Goal: Find specific page/section: Find specific page/section

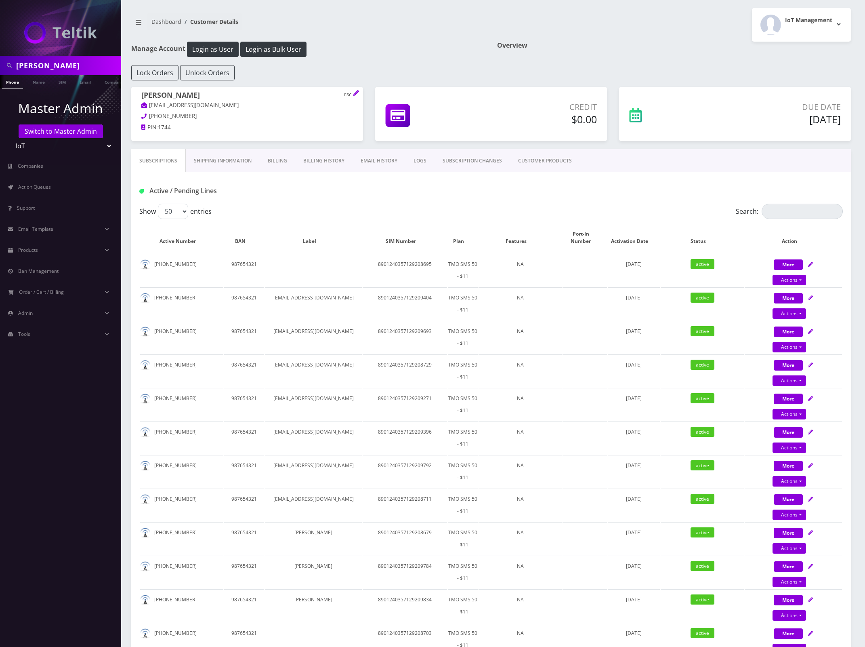
select select "50"
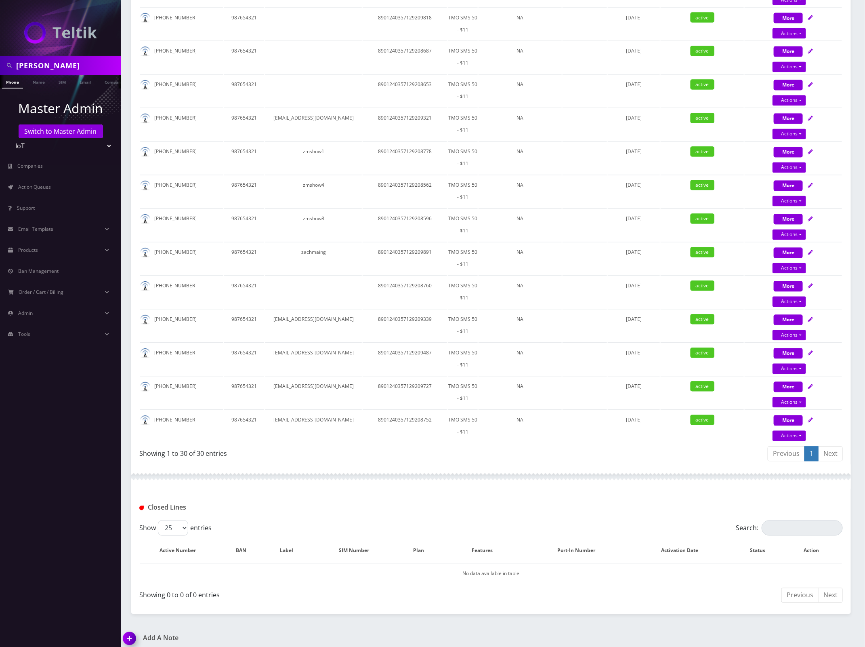
click at [68, 64] on input "Jonathan Grossman" at bounding box center [67, 65] width 103 height 15
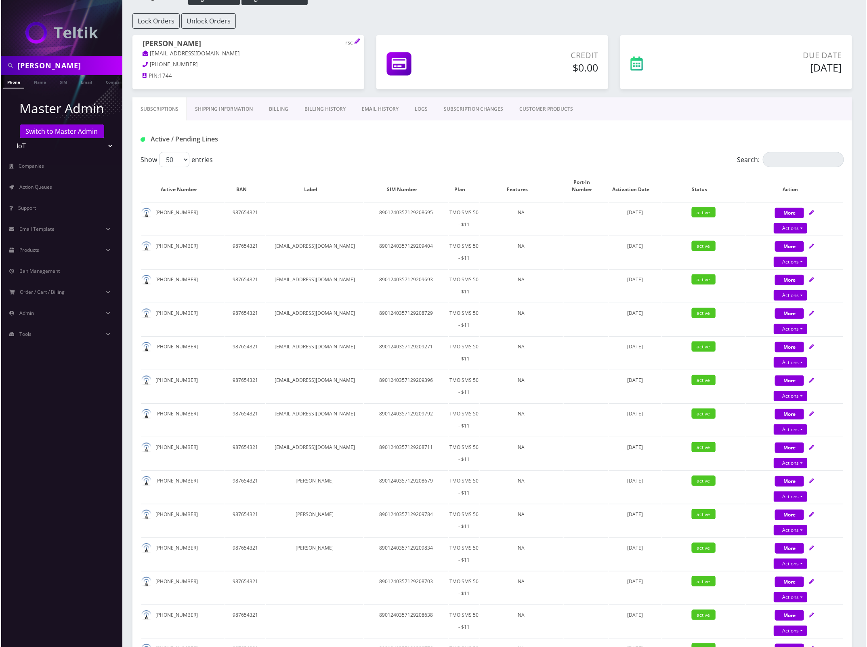
scroll to position [0, 0]
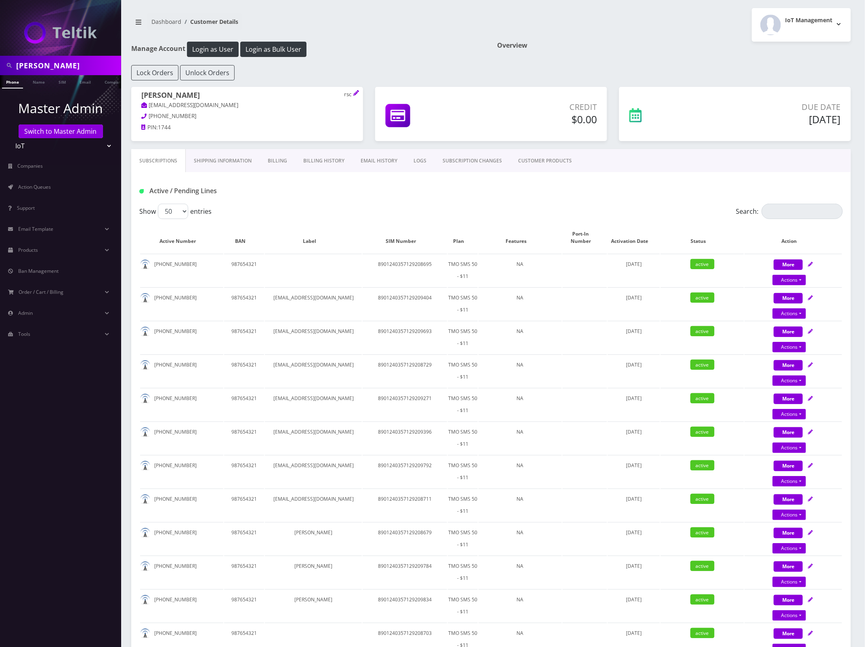
click at [223, 160] on link "Shipping Information" at bounding box center [223, 160] width 74 height 23
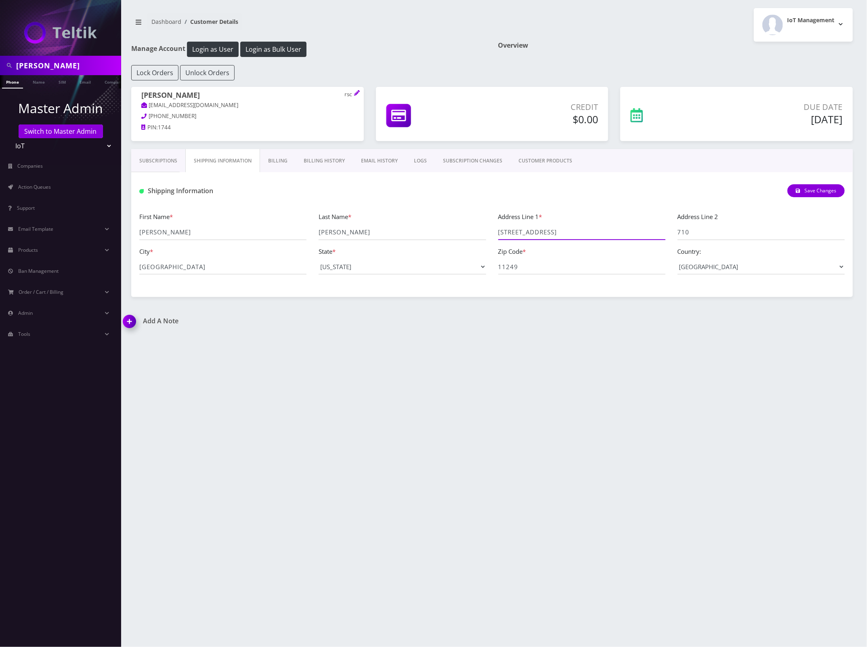
drag, startPoint x: 570, startPoint y: 236, endPoint x: 550, endPoint y: 241, distance: 20.7
click at [460, 233] on div "First Name * Jonathan Last Name * Grossman Address Line 1 * 175 Kent Ave Addres…" at bounding box center [492, 246] width 718 height 69
drag, startPoint x: 187, startPoint y: 269, endPoint x: 164, endPoint y: 265, distance: 23.1
click at [126, 263] on div "Subscriptions Shipping Information Billing Billing History EMAIL HISTORY LOGS S…" at bounding box center [492, 223] width 734 height 148
click at [34, 185] on span "Action Queues" at bounding box center [34, 186] width 33 height 7
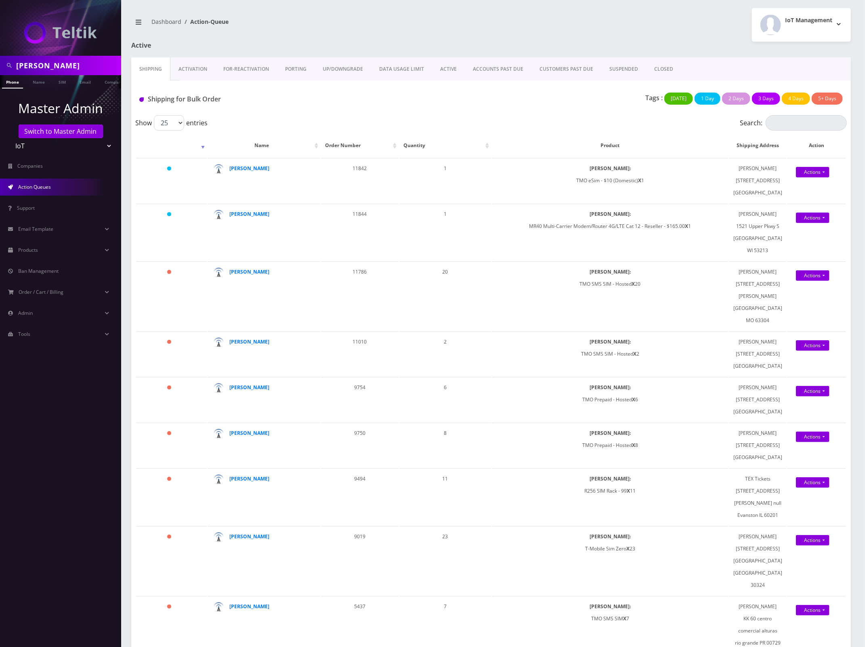
click at [76, 68] on input "[PERSON_NAME]" at bounding box center [67, 65] width 103 height 15
click at [76, 68] on input "Jonathan Grossman" at bounding box center [67, 65] width 103 height 15
paste input "8901240497131249509"
type input "8901240497131249509"
click at [69, 83] on link "SIM" at bounding box center [62, 81] width 15 height 13
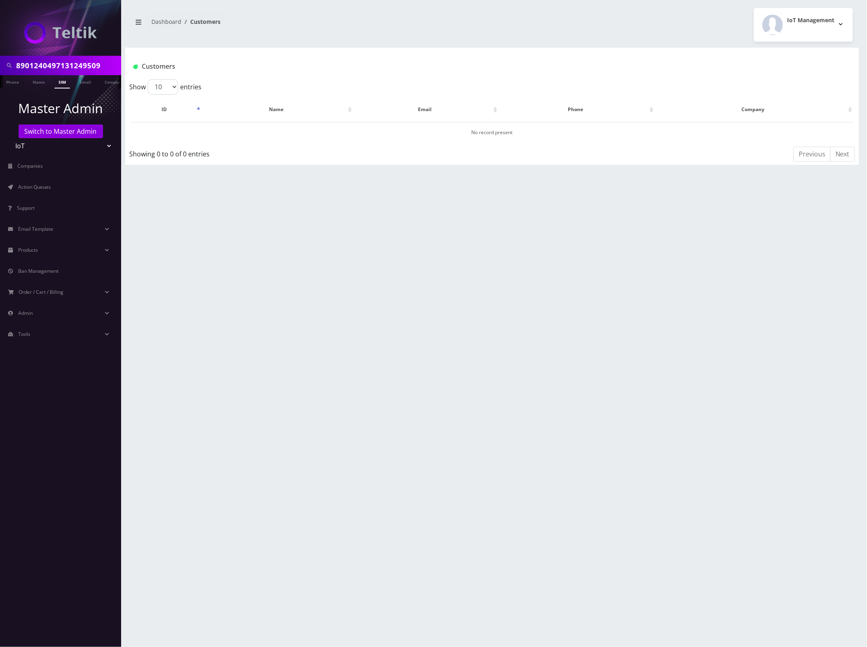
drag, startPoint x: 57, startPoint y: 145, endPoint x: 48, endPoint y: 149, distance: 10.2
click at [57, 145] on select "Teltik Production My Link Mobile VennMobile Unlimited Advanced LTE Rexing Inc D…" at bounding box center [60, 145] width 103 height 15
click at [57, 134] on link "Switch to Master Admin" at bounding box center [61, 131] width 84 height 14
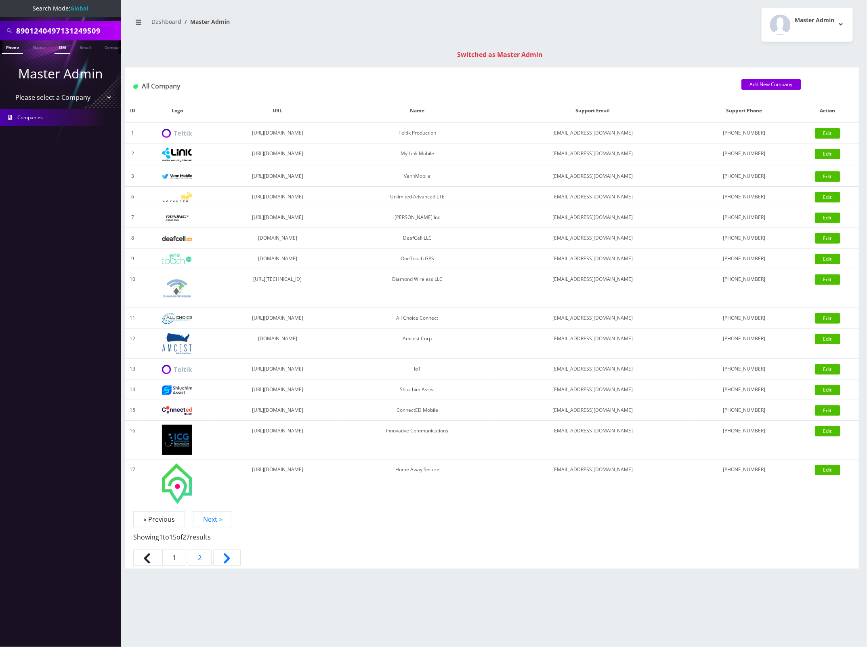
click at [65, 47] on link "SIM" at bounding box center [62, 46] width 15 height 13
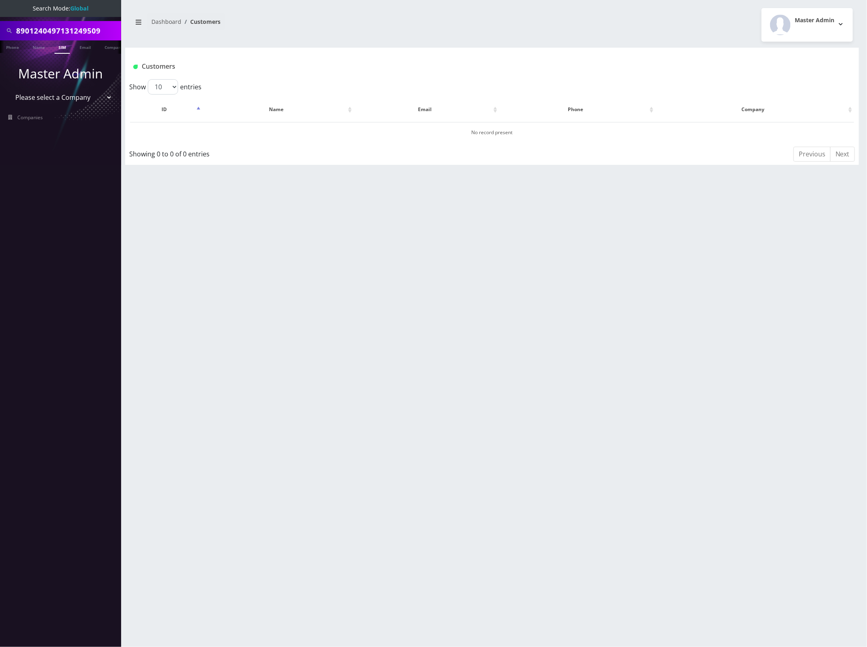
click at [83, 28] on input "8901240497131249509" at bounding box center [67, 30] width 103 height 15
click at [73, 27] on input "8901240497131249509" at bounding box center [67, 30] width 103 height 15
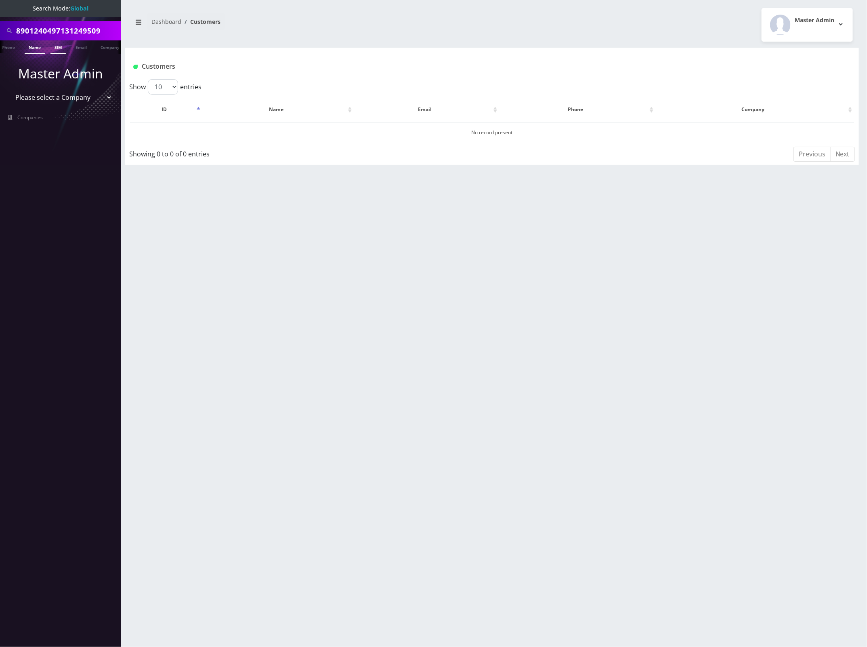
paste input "2132454740"
type input "2132454740"
click at [7, 48] on li at bounding box center [4, 49] width 8 height 20
click at [15, 46] on link "Phone" at bounding box center [12, 46] width 21 height 13
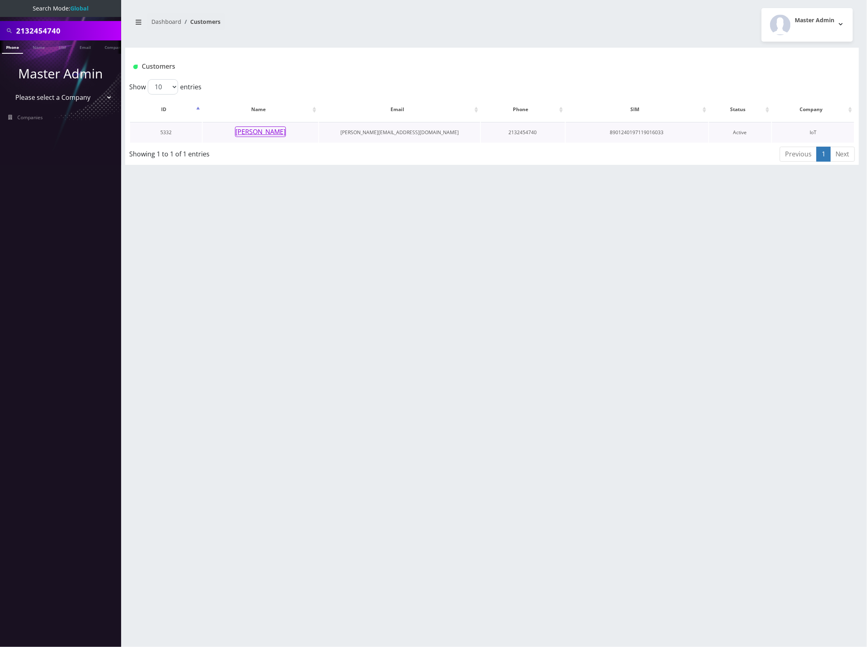
click at [270, 135] on button "[PERSON_NAME]" at bounding box center [260, 131] width 51 height 11
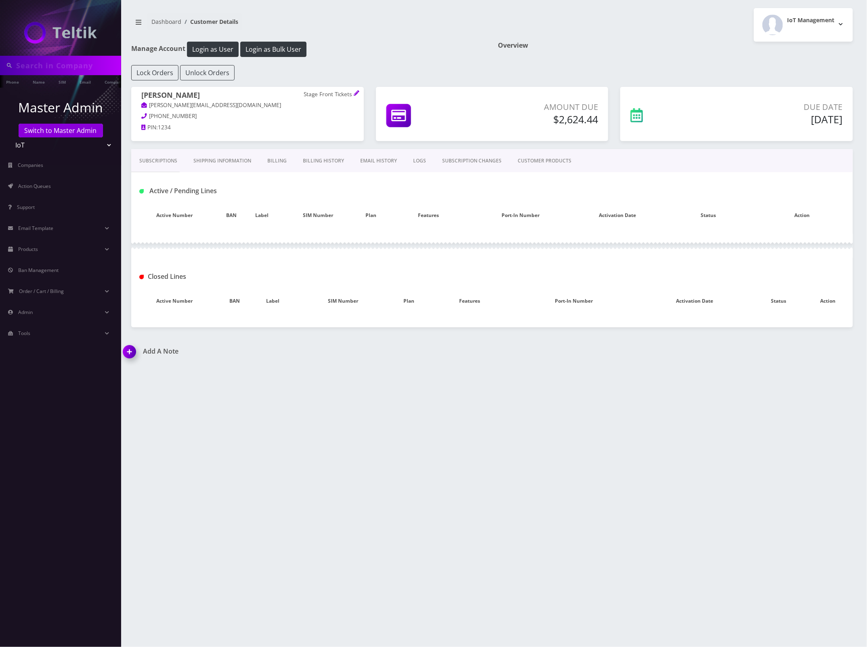
type input "2132454740"
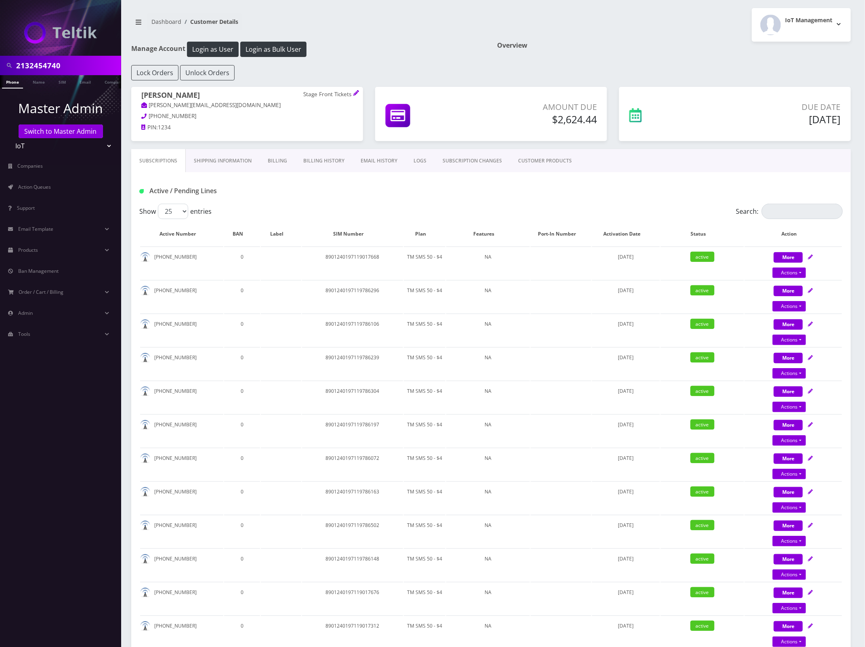
click at [227, 162] on link "Shipping Information" at bounding box center [223, 160] width 74 height 23
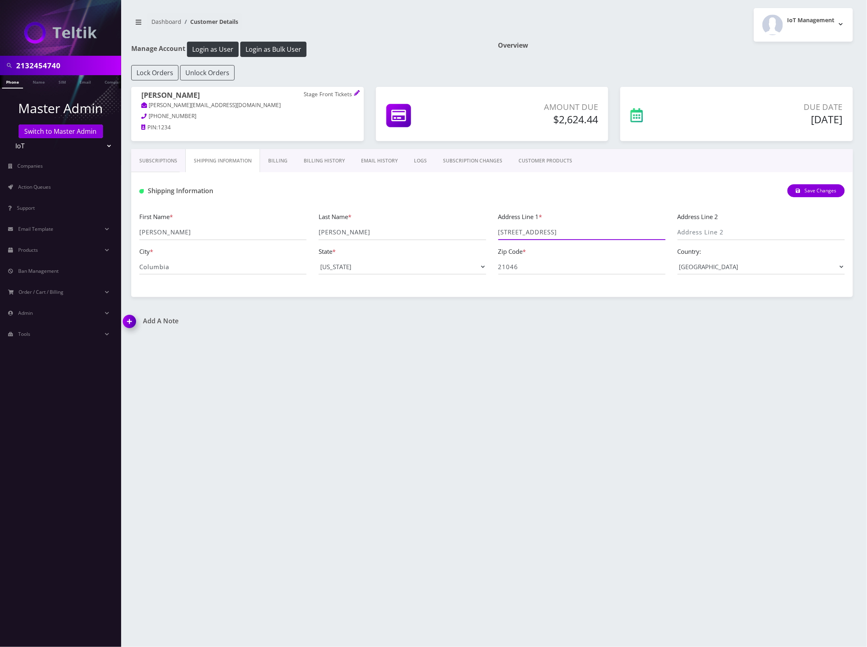
drag, startPoint x: 606, startPoint y: 234, endPoint x: 440, endPoint y: 229, distance: 166.1
click at [440, 229] on div "First Name * [PERSON_NAME] Last Name * [PERSON_NAME] Address Line 1 * [STREET_A…" at bounding box center [492, 246] width 718 height 69
drag, startPoint x: 187, startPoint y: 263, endPoint x: 179, endPoint y: 261, distance: 8.2
click at [132, 267] on div "First Name * [PERSON_NAME] Last Name * [PERSON_NAME] Address Line 1 * [STREET_A…" at bounding box center [492, 246] width 722 height 85
